Goal: Transaction & Acquisition: Obtain resource

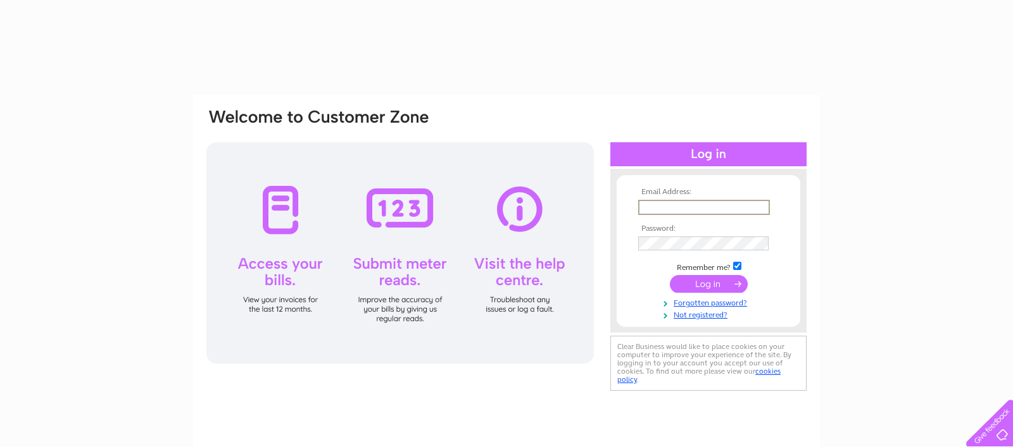
type input "[EMAIL_ADDRESS][DOMAIN_NAME]"
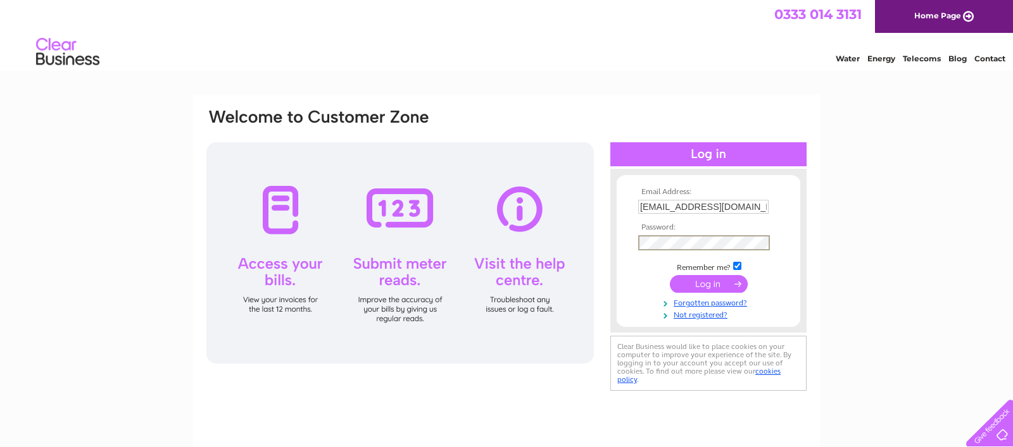
click at [670, 275] on input "submit" at bounding box center [709, 284] width 78 height 18
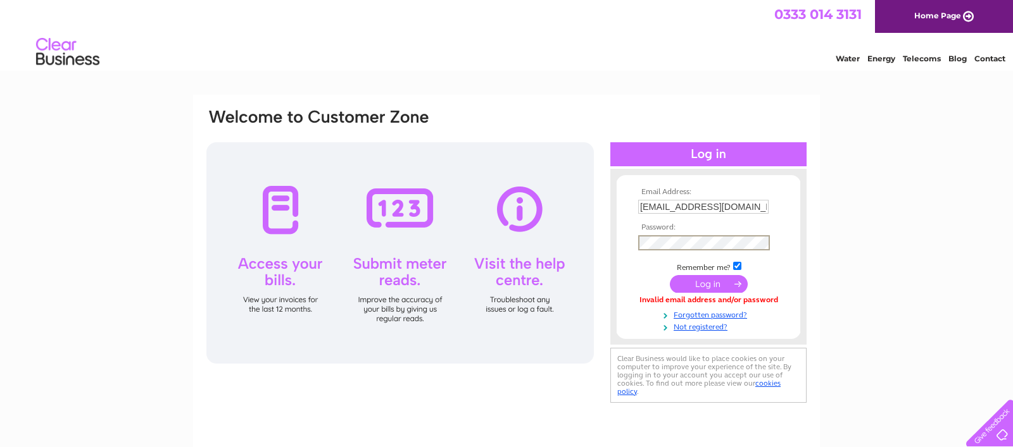
click at [670, 275] on input "submit" at bounding box center [709, 284] width 78 height 18
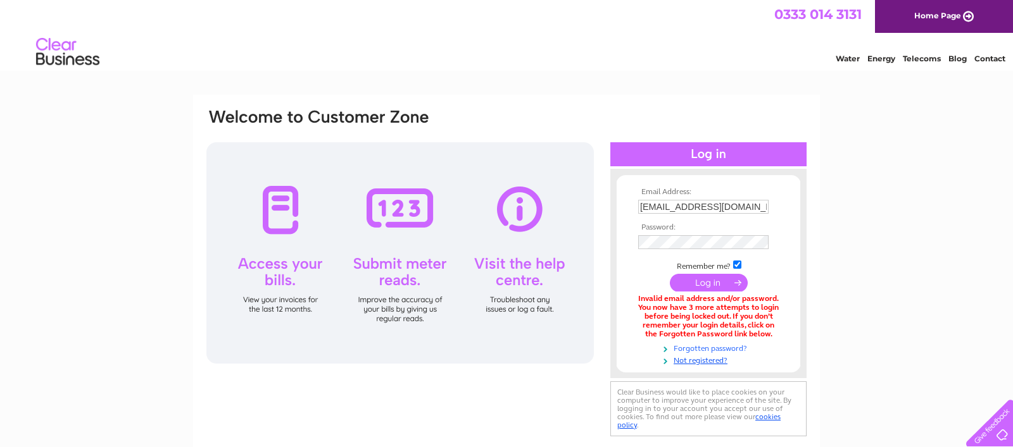
click at [709, 350] on link "Forgotten password?" at bounding box center [710, 348] width 144 height 12
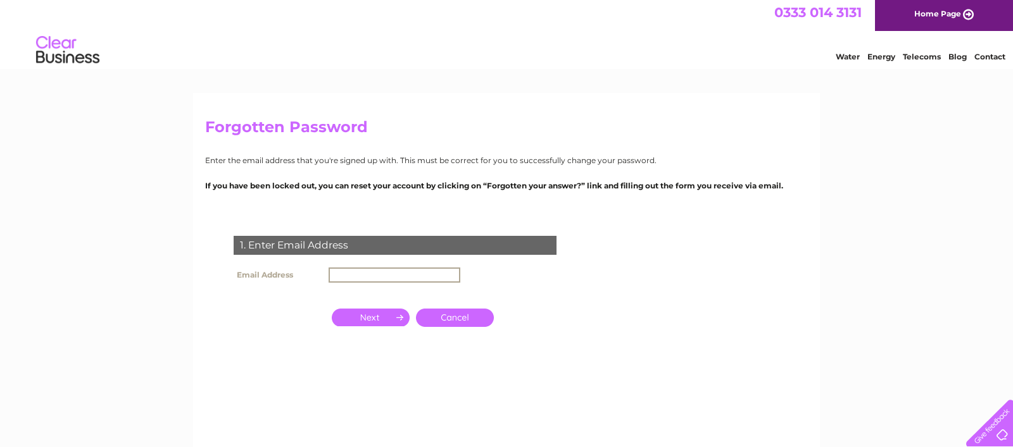
scroll to position [3, 0]
click at [353, 278] on input "text" at bounding box center [394, 274] width 132 height 15
type input "[EMAIL_ADDRESS][DOMAIN_NAME]"
click input "submit" at bounding box center [0, 0] width 0 height 0
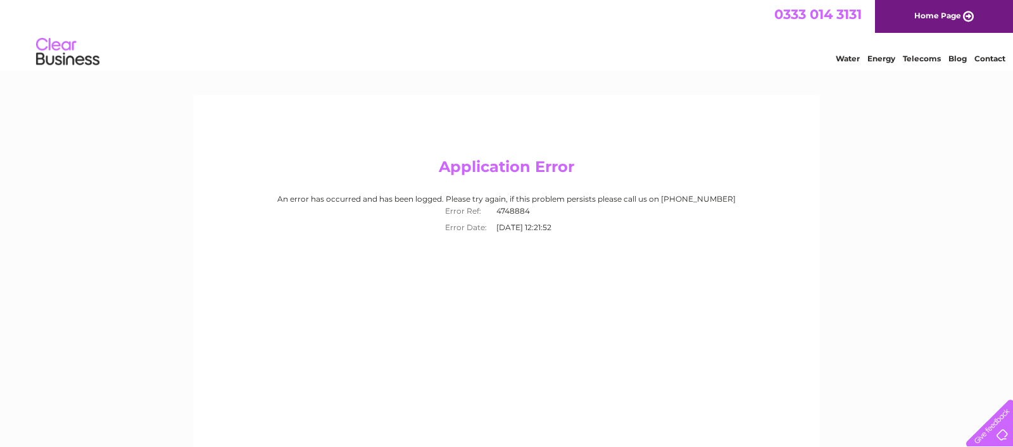
click at [960, 11] on link "Home Page" at bounding box center [944, 16] width 138 height 33
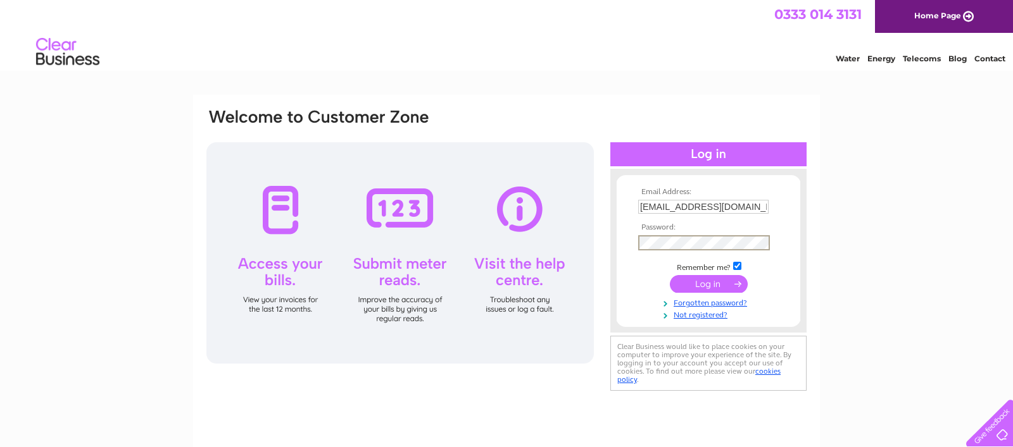
click at [670, 275] on input "submit" at bounding box center [709, 284] width 78 height 18
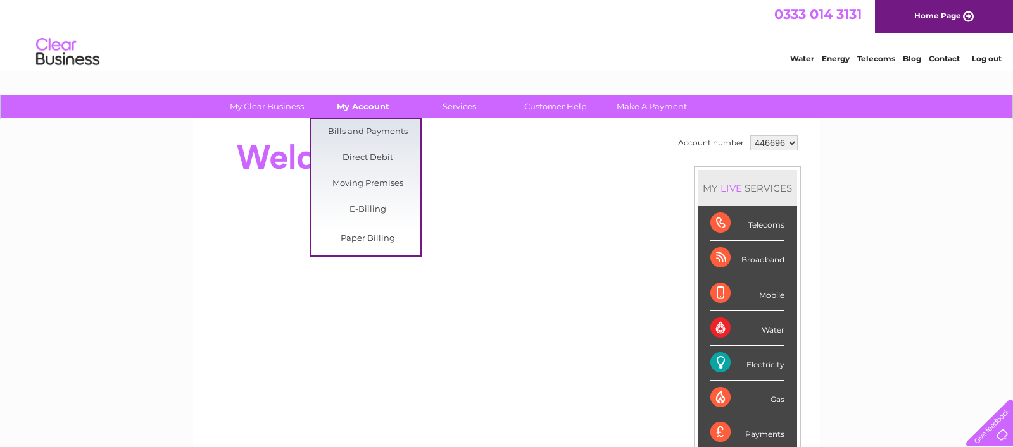
scroll to position [1, 0]
click at [353, 133] on link "Bills and Payments" at bounding box center [368, 131] width 104 height 25
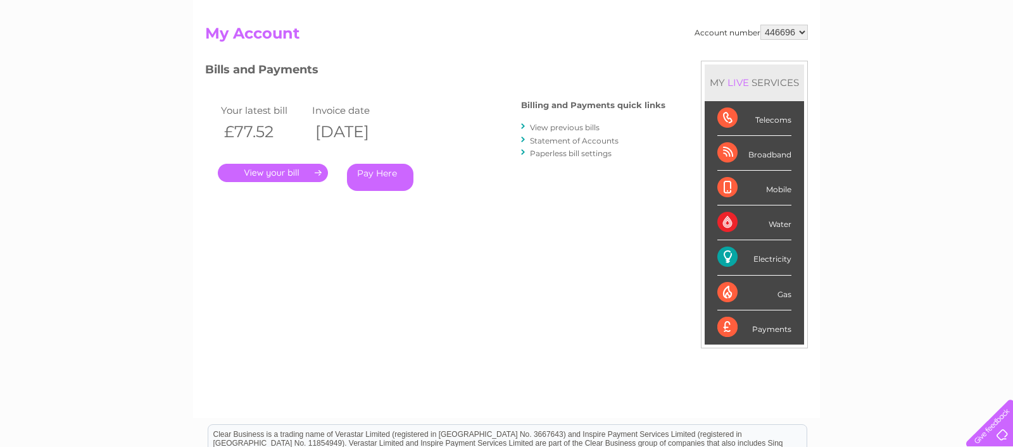
scroll to position [125, 0]
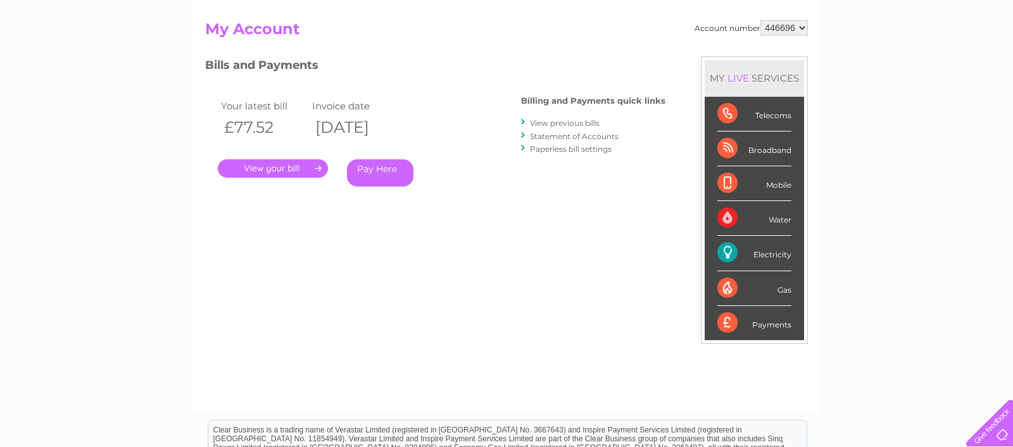
click at [287, 164] on link "." at bounding box center [273, 169] width 110 height 18
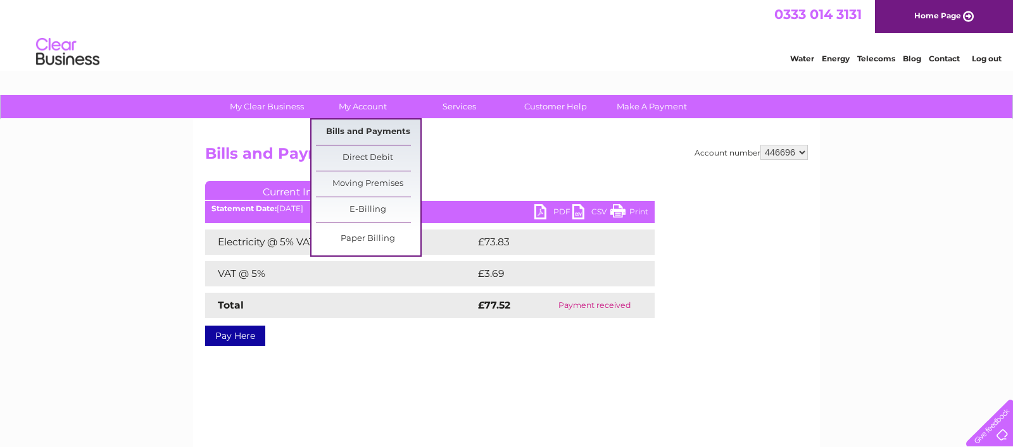
click at [354, 129] on link "Bills and Payments" at bounding box center [368, 132] width 104 height 25
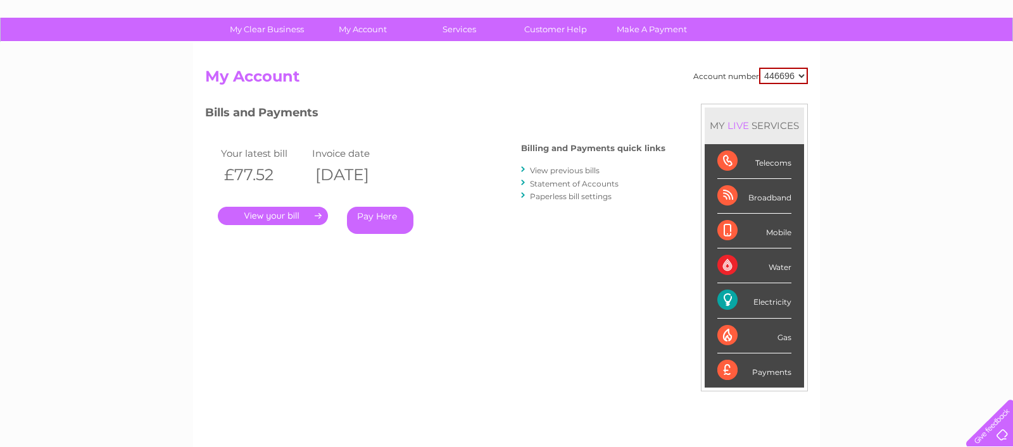
scroll to position [79, 0]
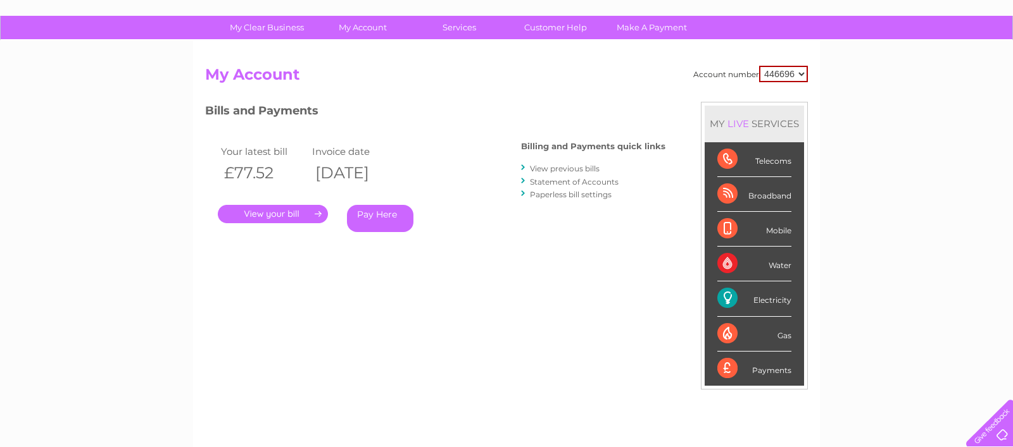
click at [586, 168] on link "View previous bills" at bounding box center [565, 168] width 70 height 9
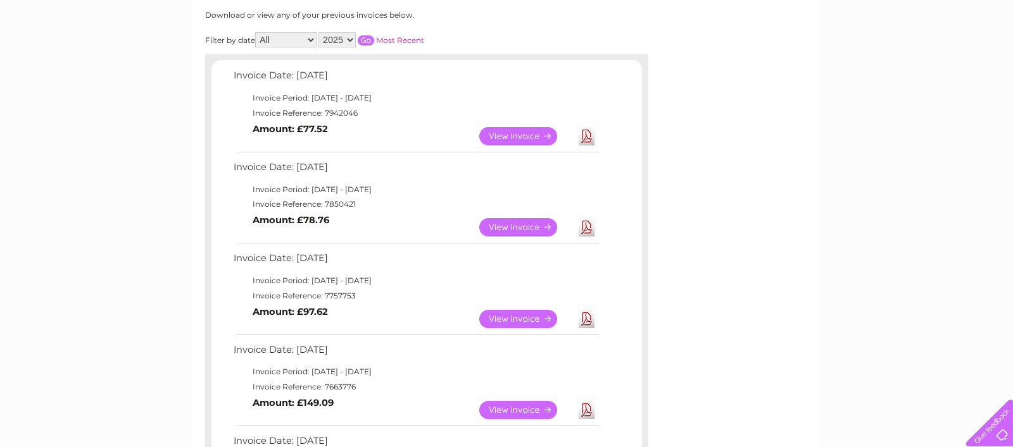
scroll to position [173, 0]
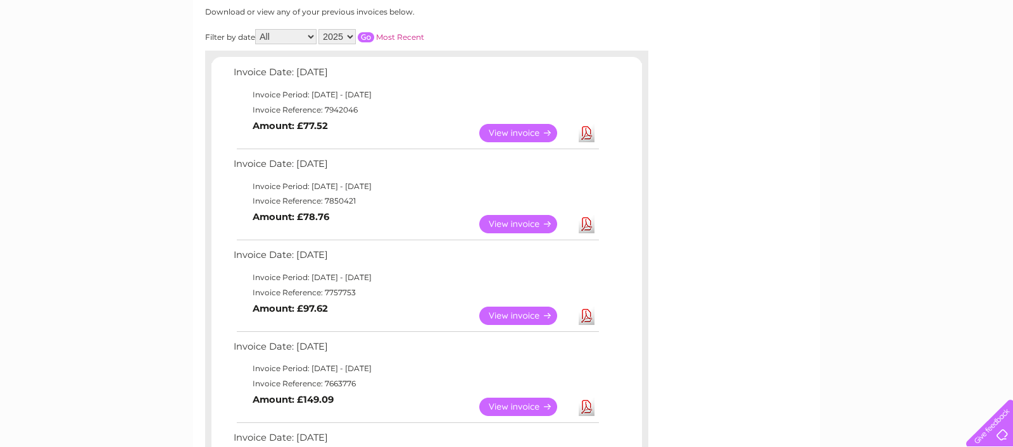
click at [520, 227] on link "View" at bounding box center [525, 224] width 93 height 18
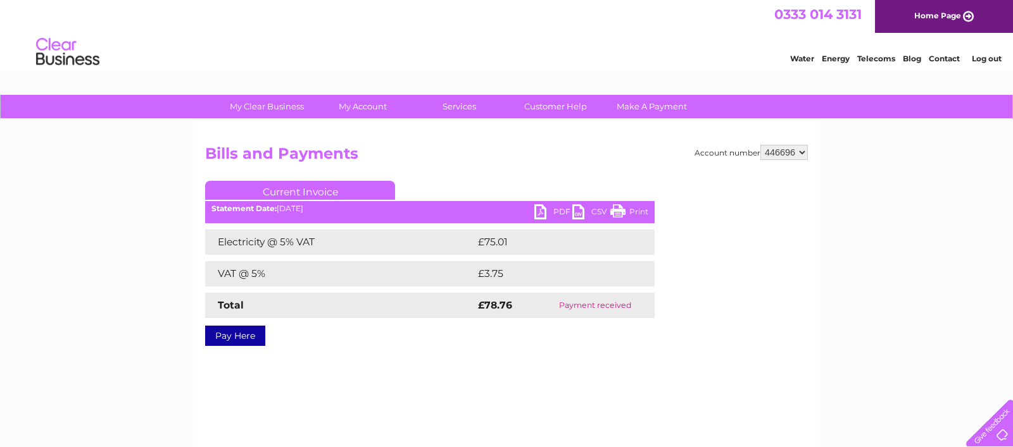
click at [541, 210] on link "PDF" at bounding box center [553, 213] width 38 height 18
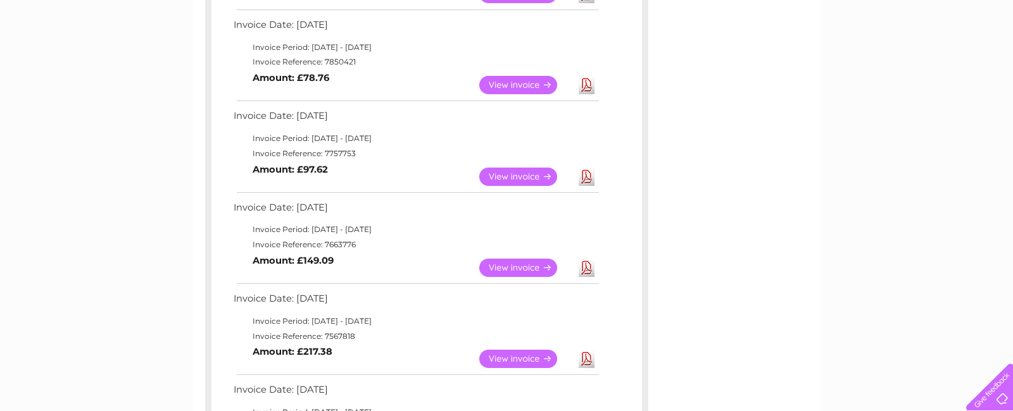
scroll to position [310, 0]
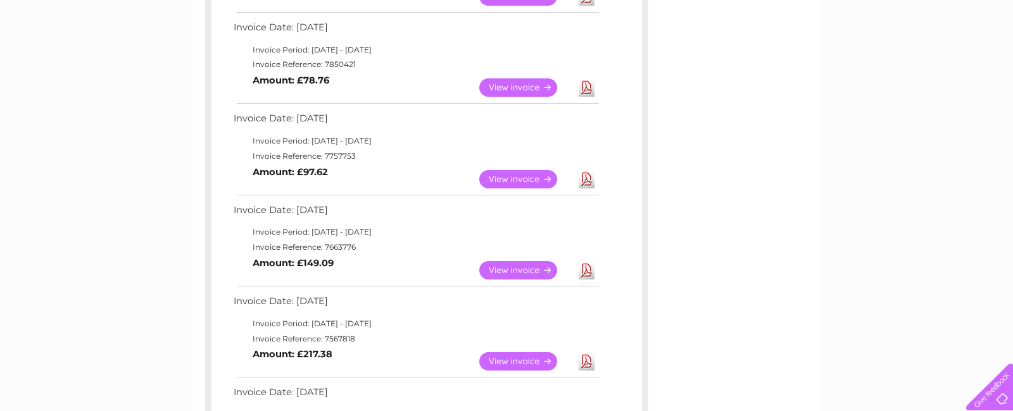
click at [532, 177] on link "View" at bounding box center [525, 179] width 93 height 18
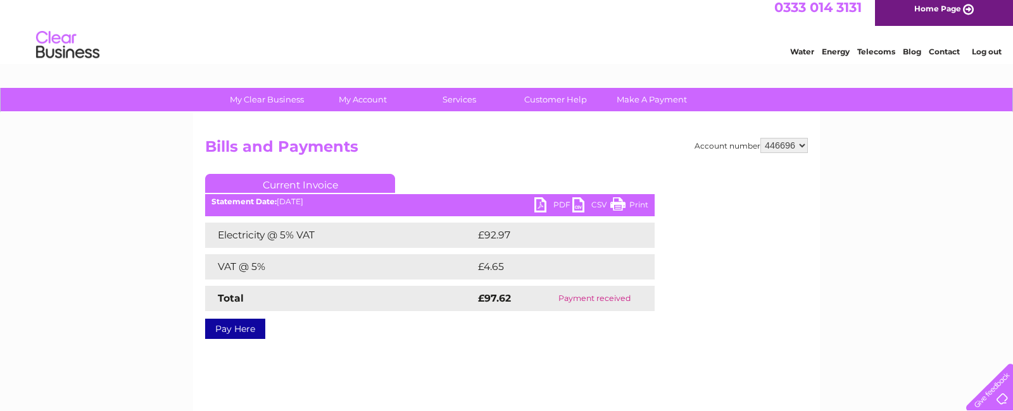
scroll to position [11, 0]
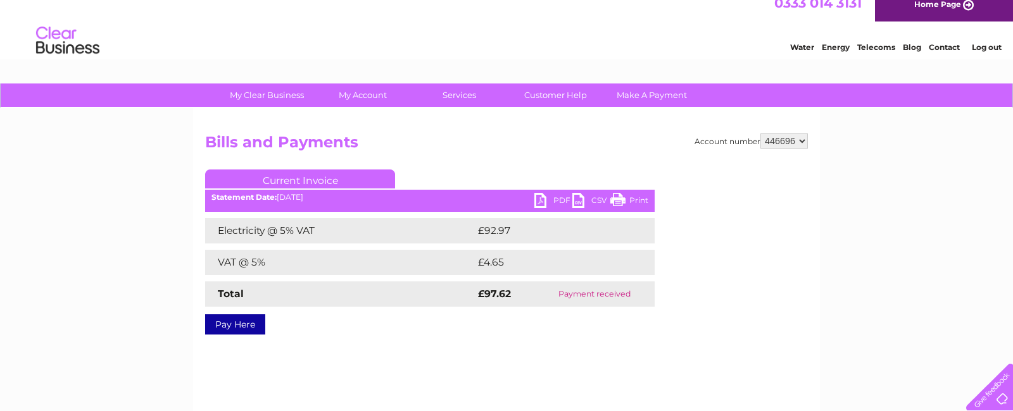
click at [539, 202] on link "PDF" at bounding box center [553, 202] width 38 height 18
